Goal: Task Accomplishment & Management: Complete application form

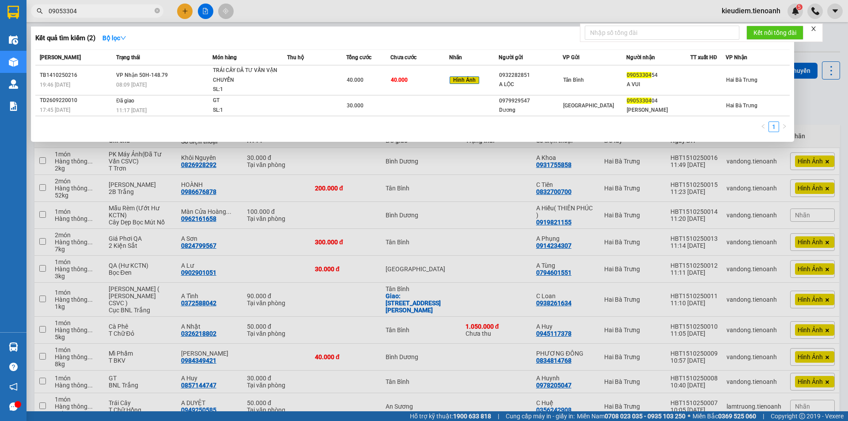
type input "09053304"
click at [159, 12] on icon "close-circle" at bounding box center [157, 10] width 5 height 5
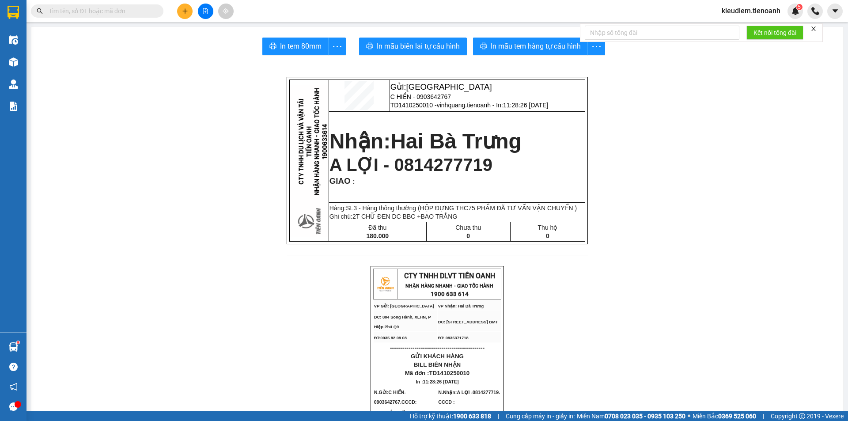
click at [98, 11] on input "text" at bounding box center [101, 11] width 104 height 10
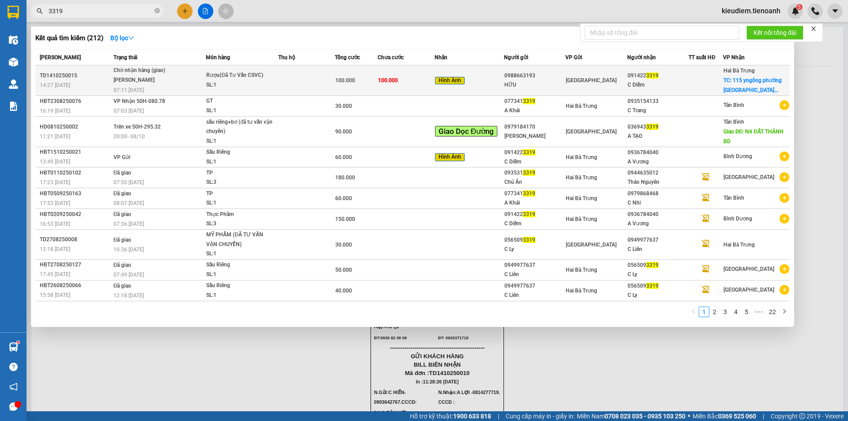
type input "3319"
click at [498, 83] on div "Hình Ảnh" at bounding box center [469, 81] width 68 height 10
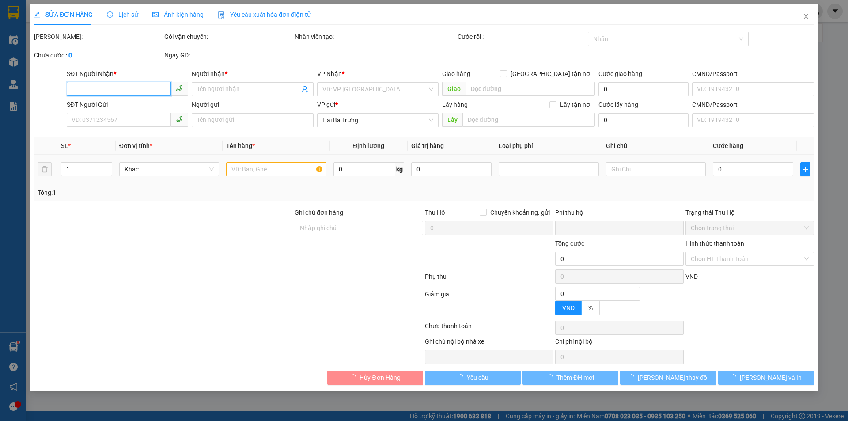
type input "0914223319"
type input "C Diễm"
checkbox input "true"
type input "115 yngông phường [GEOGRAPHIC_DATA]"
type input "0988663193"
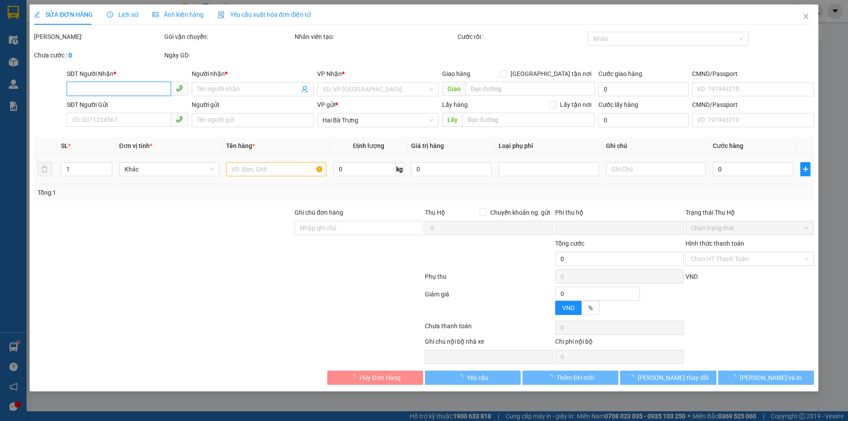
type input "HỮU"
type input "Đơn Sau Đóng Xốp mới nhận nha"
type input "0"
type input "100.000"
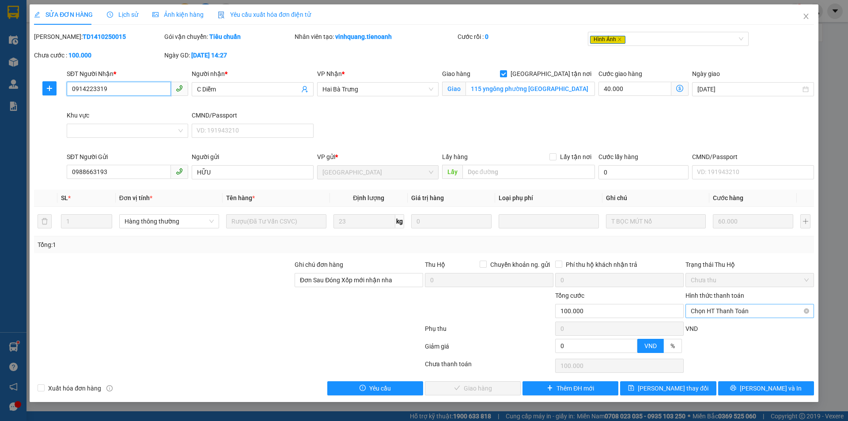
click at [720, 314] on span "Chọn HT Thanh Toán" at bounding box center [750, 310] width 118 height 13
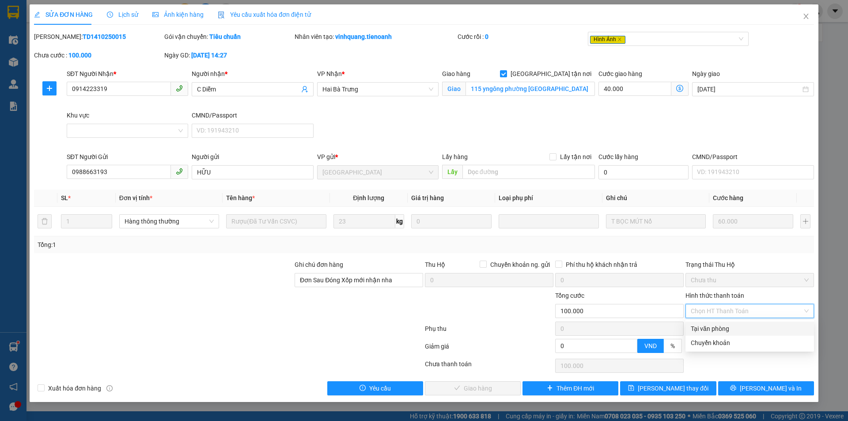
click at [720, 326] on div "Tại văn phòng" at bounding box center [750, 329] width 118 height 10
type input "0"
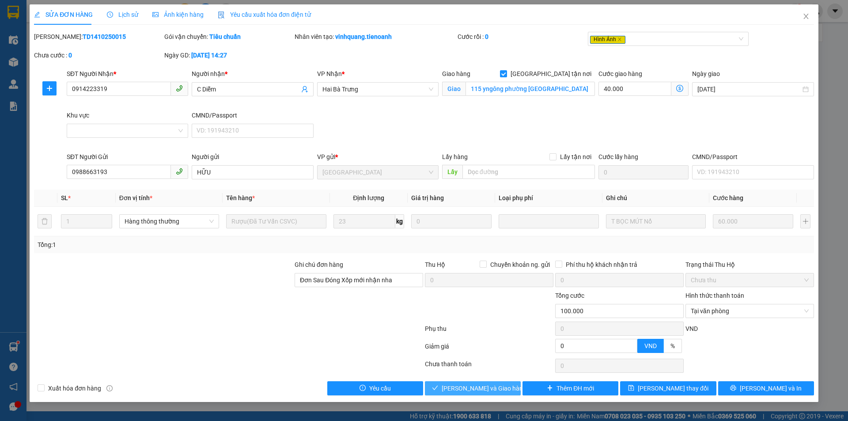
click at [489, 387] on span "[PERSON_NAME] và Giao hàng" at bounding box center [484, 388] width 85 height 10
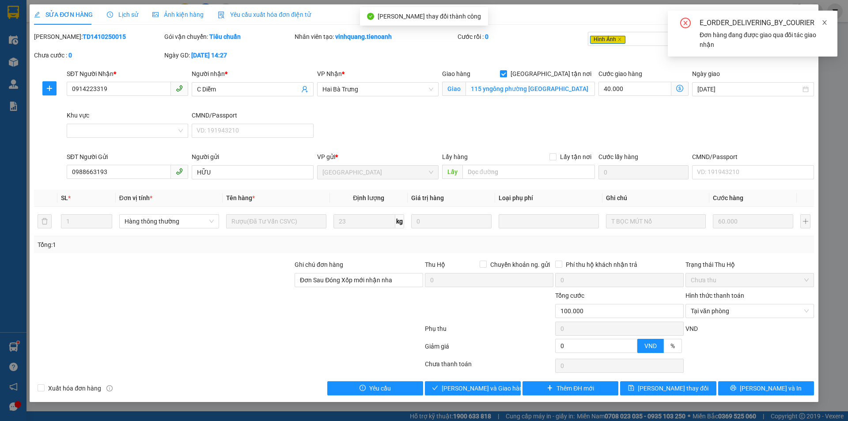
click at [825, 22] on icon "close" at bounding box center [824, 22] width 4 height 4
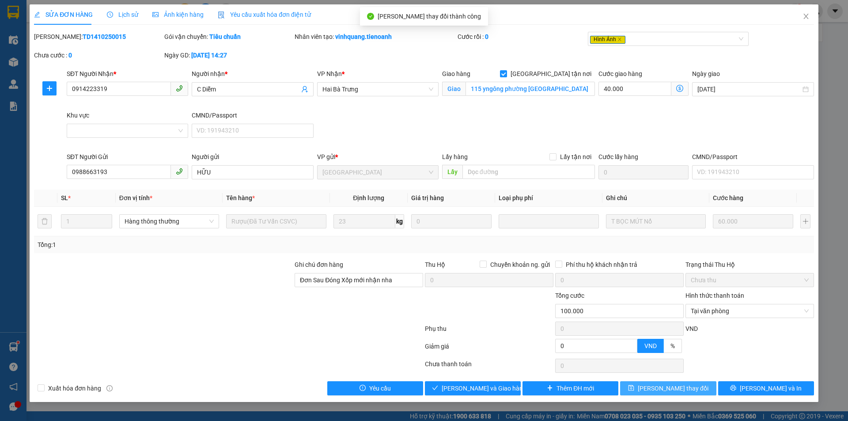
click at [689, 393] on button "[PERSON_NAME] thay đổi" at bounding box center [668, 388] width 96 height 14
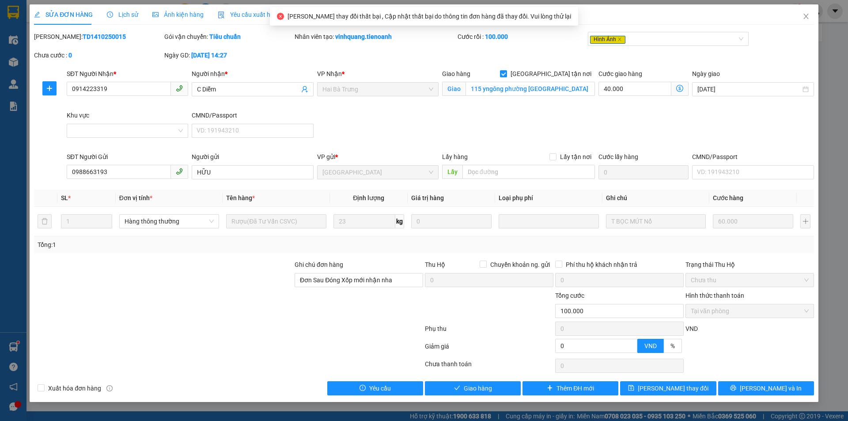
click at [426, 15] on span "[PERSON_NAME] thay đổi thất bại , Cập nhật thất bại do thông tin đơn hàng đã th…" at bounding box center [429, 16] width 283 height 7
click at [677, 393] on button "[PERSON_NAME] thay đổi" at bounding box center [668, 388] width 96 height 14
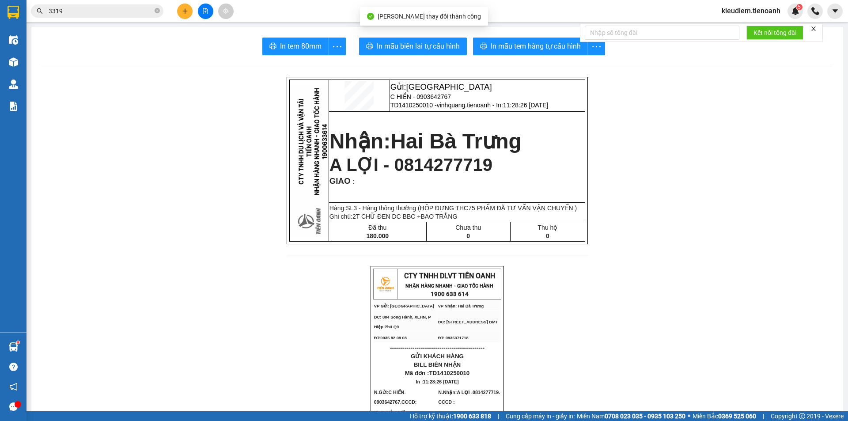
click at [115, 14] on input "3319" at bounding box center [101, 11] width 104 height 10
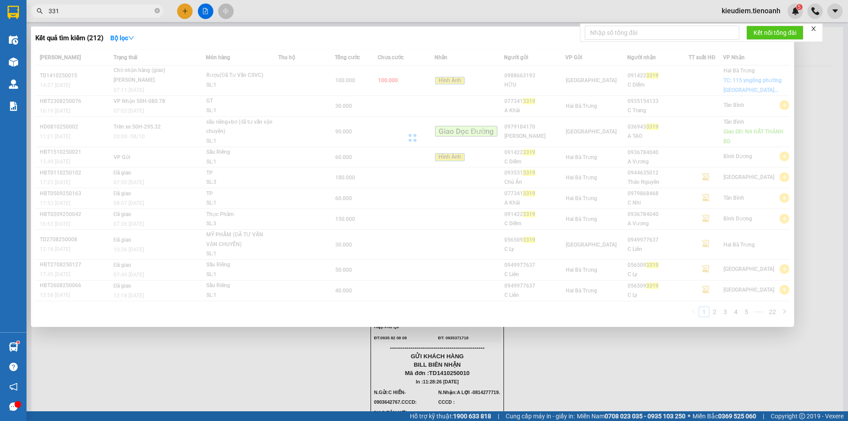
type input "3319"
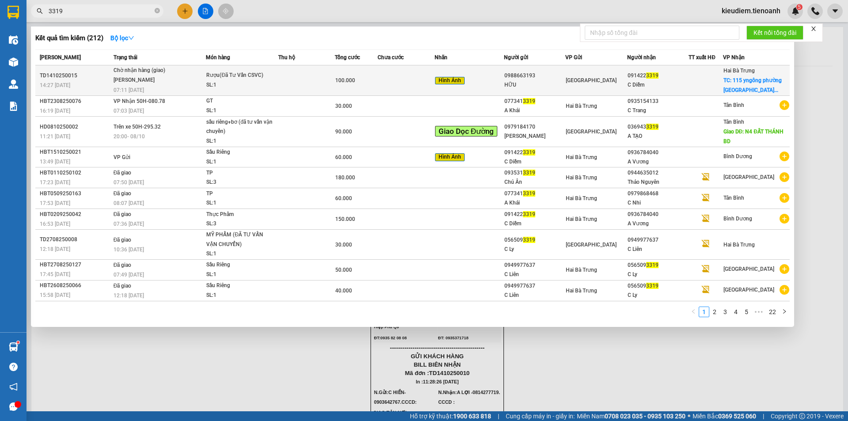
click at [290, 72] on td at bounding box center [306, 80] width 57 height 30
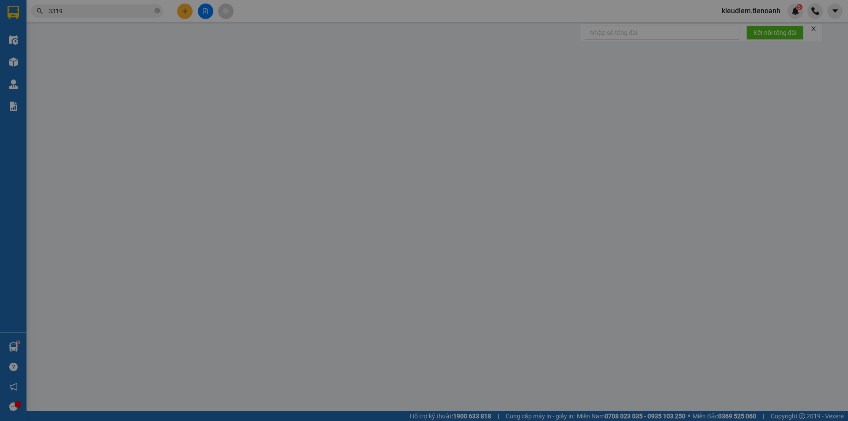
type input "0914223319"
type input "C Diễm"
checkbox input "true"
type input "115 yngông phường [GEOGRAPHIC_DATA]"
type input "0988663193"
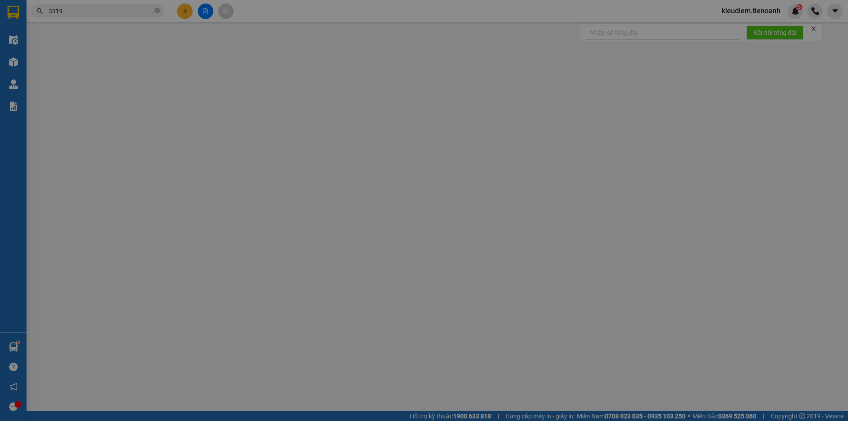
type input "HỮU"
type input "Đơn Sau Đóng Xốp mới nhận nha"
type input "0"
type input "100.000"
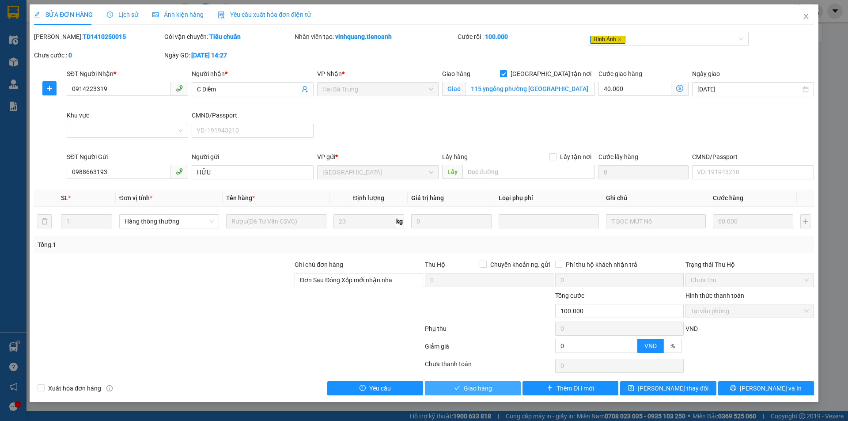
click at [462, 388] on button "Giao hàng" at bounding box center [473, 388] width 96 height 14
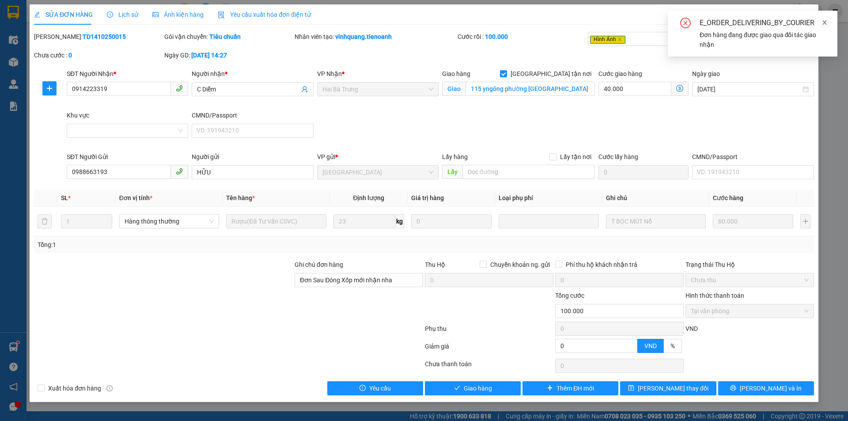
click at [824, 22] on icon "close" at bounding box center [824, 22] width 4 height 4
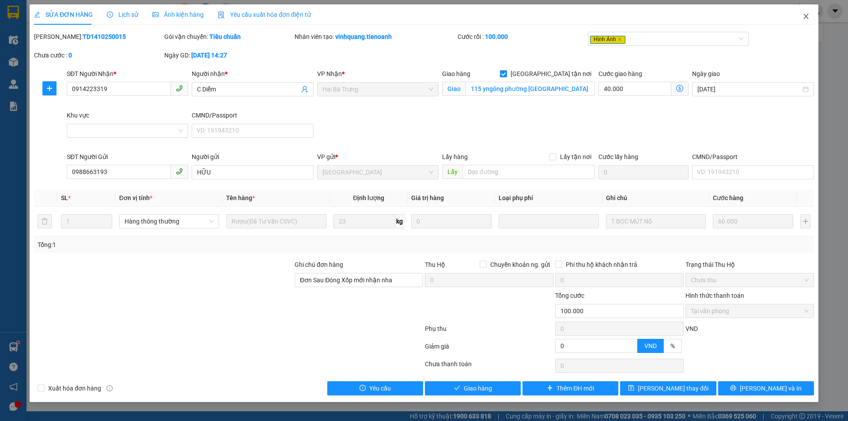
click at [809, 16] on icon "close" at bounding box center [806, 16] width 7 height 7
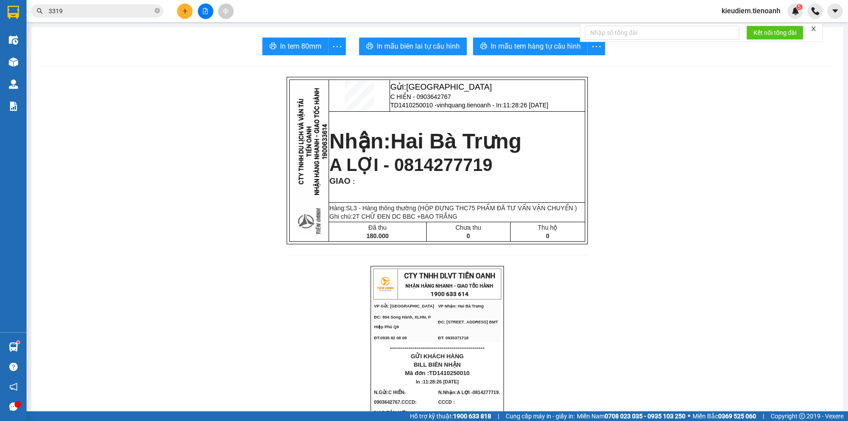
click at [97, 14] on input "3319" at bounding box center [101, 11] width 104 height 10
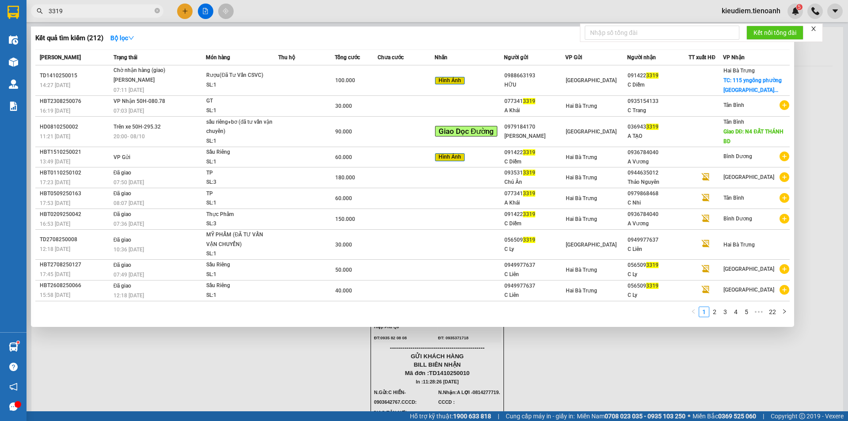
click at [97, 14] on input "3319" at bounding box center [101, 11] width 104 height 10
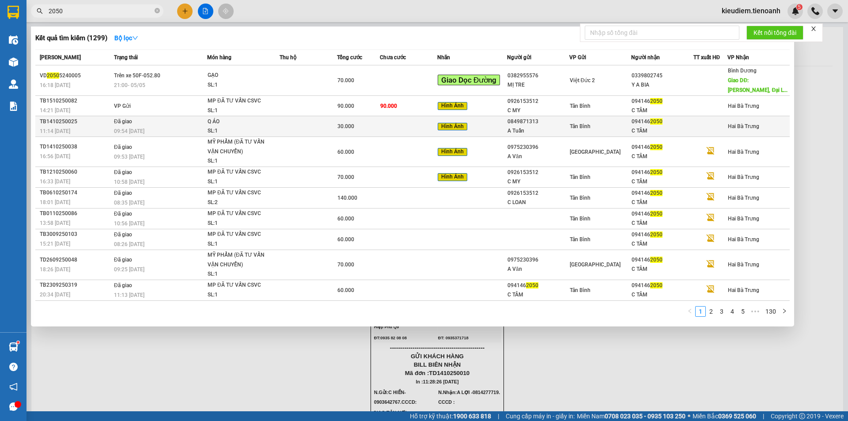
type input "2050"
click at [353, 122] on div "30.000" at bounding box center [358, 126] width 42 height 10
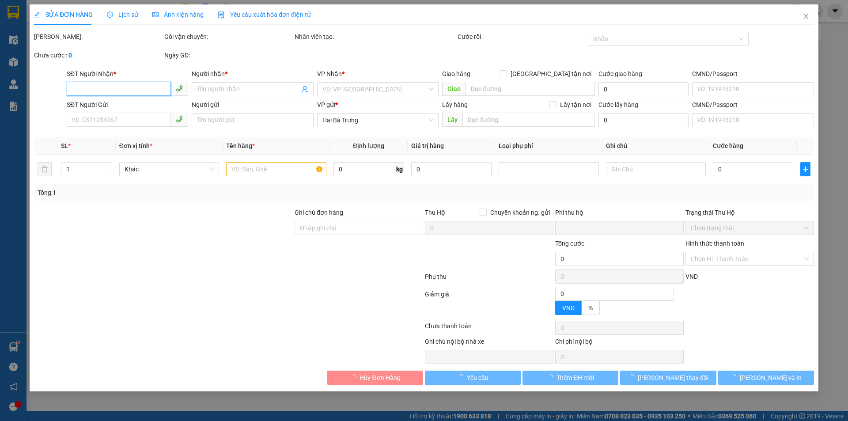
type input "0941462050"
type input "C TÂM"
type input "0849871313"
type input "A Tuấn"
type input "0870882202640"
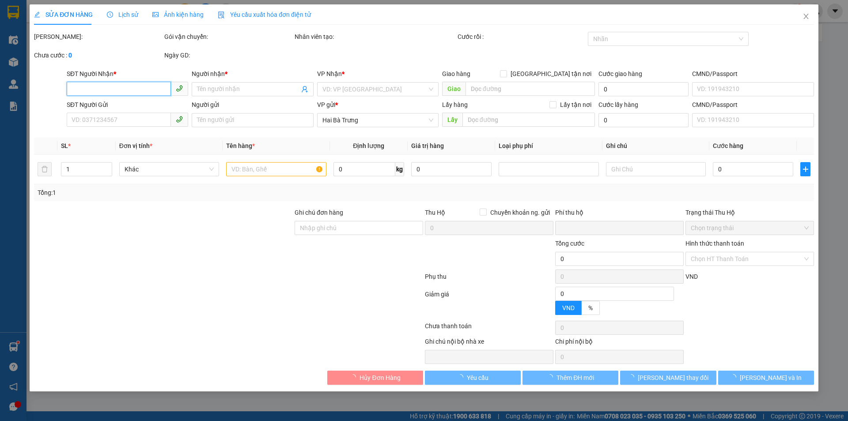
type input "0"
type input "30.000"
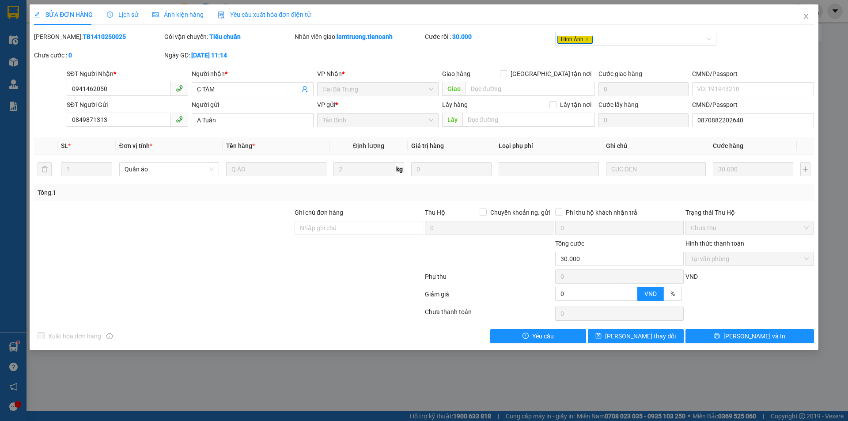
click at [780, 60] on div "[PERSON_NAME]: TB1410250025 Gói vận chuyển: Tiêu chuẩn Nhân viên giao: lamtruon…" at bounding box center [424, 50] width 782 height 37
click at [513, 281] on div "Phụ thu" at bounding box center [489, 279] width 130 height 15
click at [442, 56] on div "[PERSON_NAME]: TB1410250025 Gói vận chuyển: Tiêu chuẩn Nhân viên giao: lamtruon…" at bounding box center [424, 50] width 782 height 37
click at [217, 53] on b "[DATE] 11:14" at bounding box center [209, 55] width 36 height 7
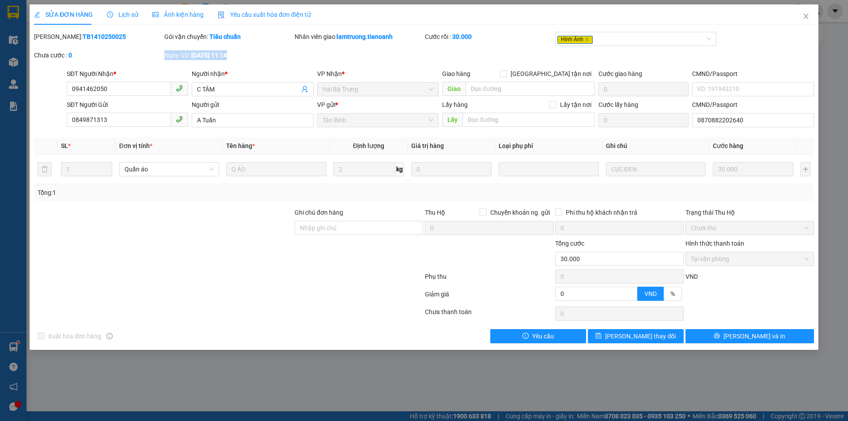
click at [217, 53] on b "[DATE] 11:14" at bounding box center [209, 55] width 36 height 7
click at [212, 55] on b "[DATE] 11:14" at bounding box center [209, 55] width 36 height 7
drag, startPoint x: 193, startPoint y: 53, endPoint x: 260, endPoint y: 55, distance: 66.3
click at [260, 55] on div "Ngày GD: [DATE] 11:14" at bounding box center [228, 55] width 129 height 10
